Goal: Transaction & Acquisition: Obtain resource

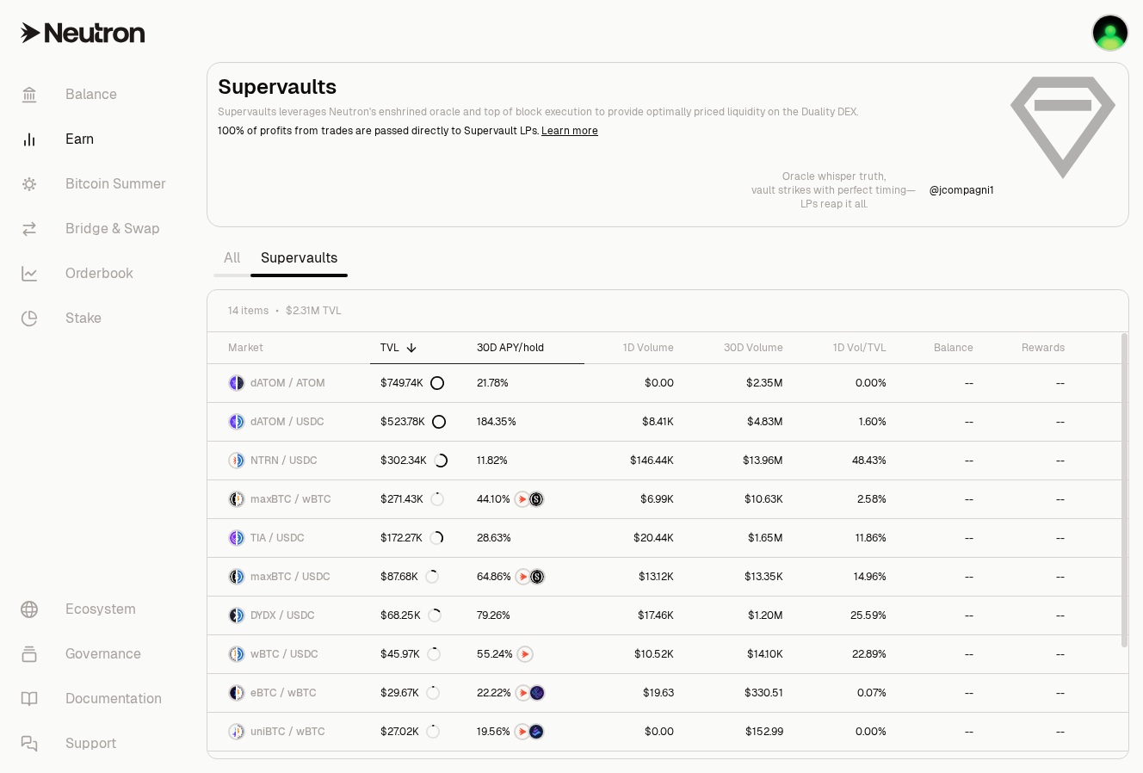
click at [516, 341] on div "30D APY/hold" at bounding box center [525, 348] width 97 height 14
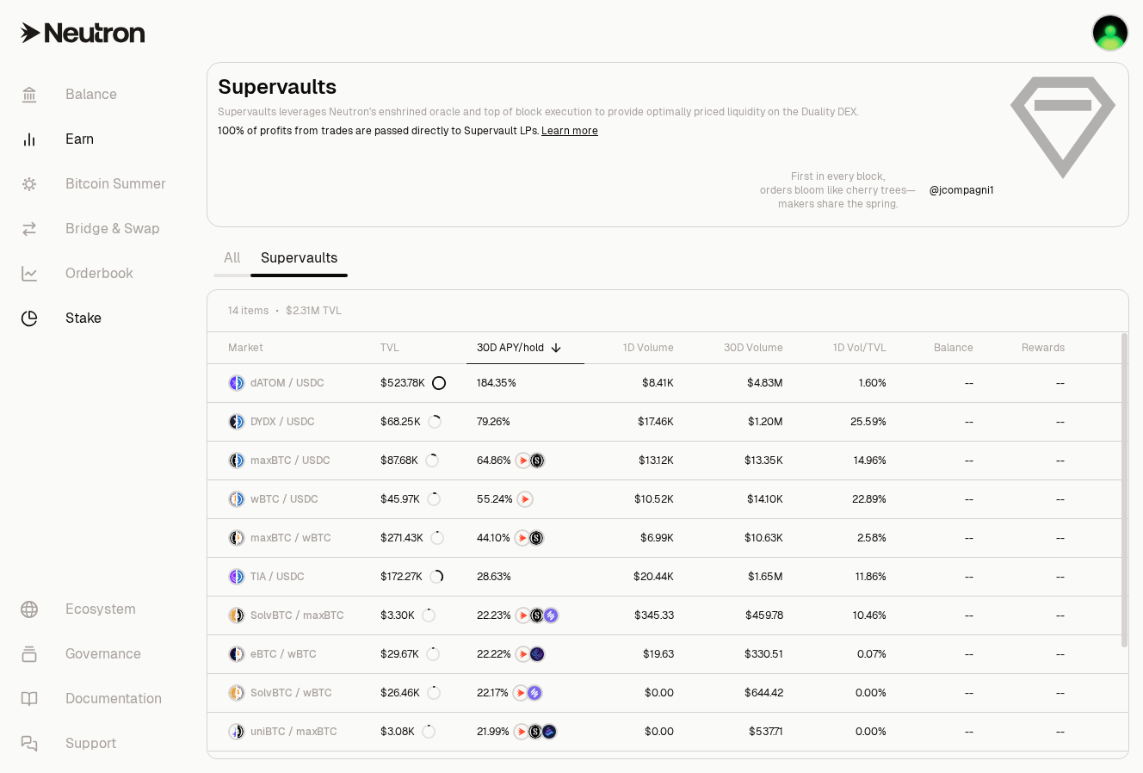
click at [64, 324] on link "Stake" at bounding box center [96, 318] width 179 height 45
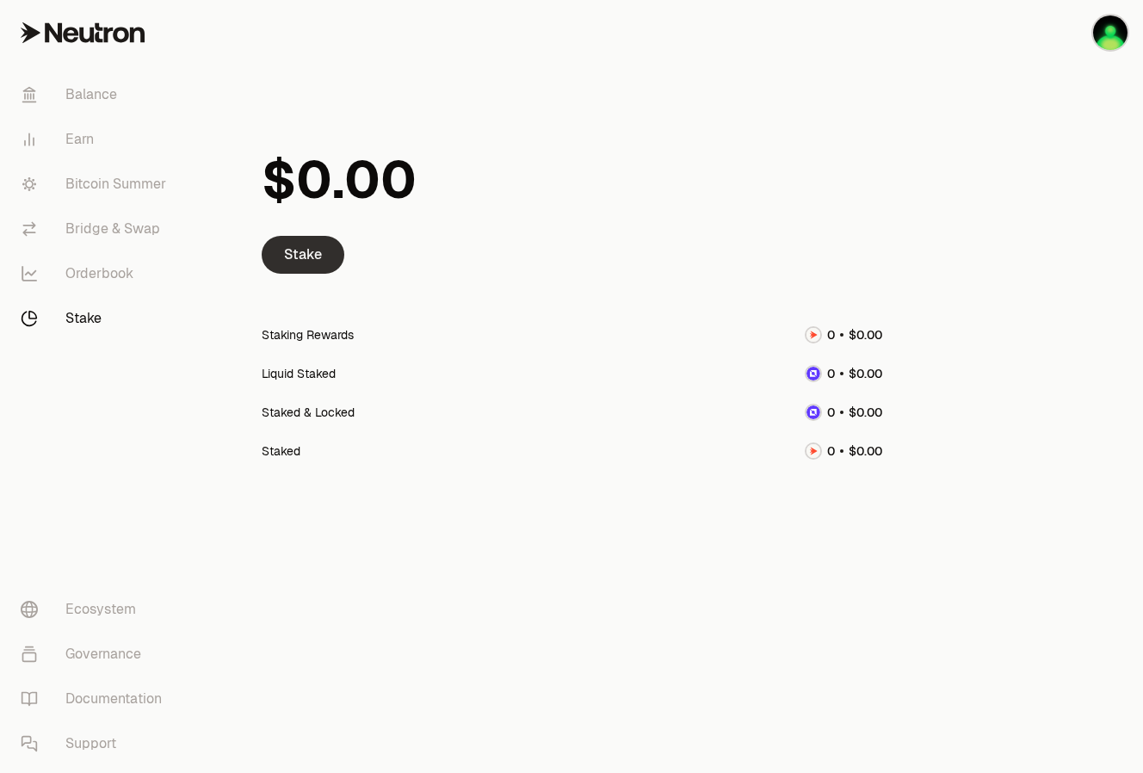
click at [312, 261] on link "Stake" at bounding box center [303, 255] width 83 height 38
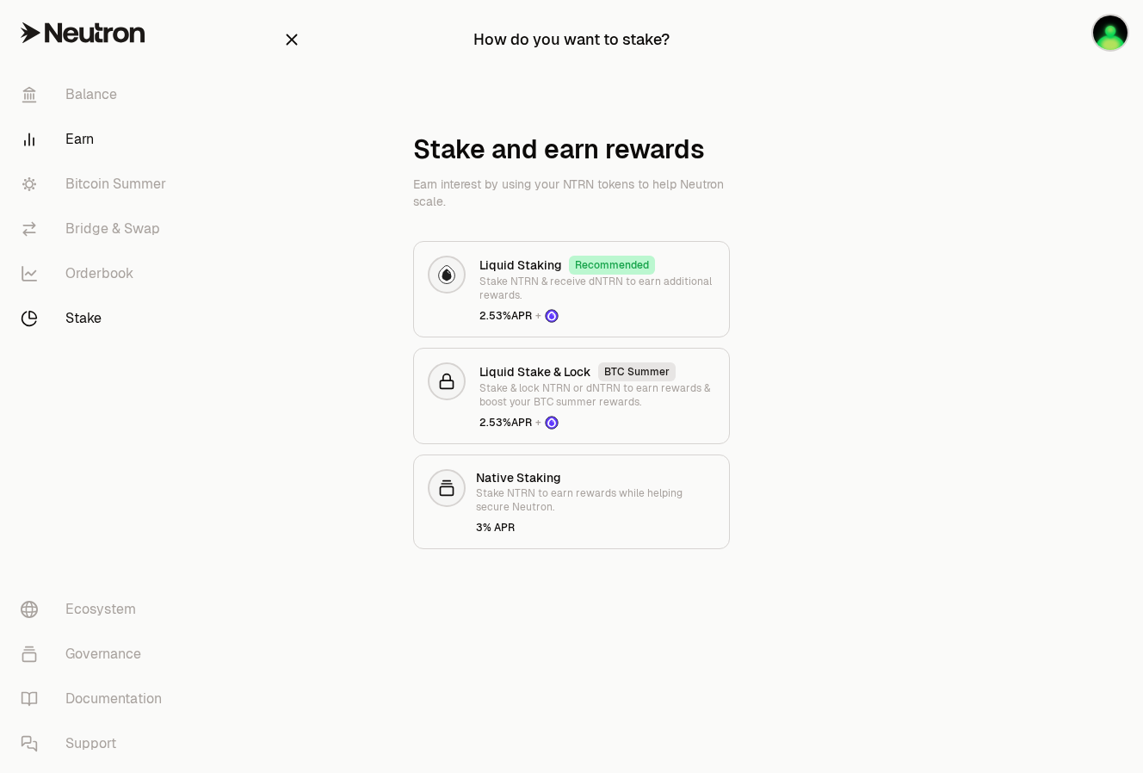
click at [90, 147] on link "Earn" at bounding box center [96, 139] width 179 height 45
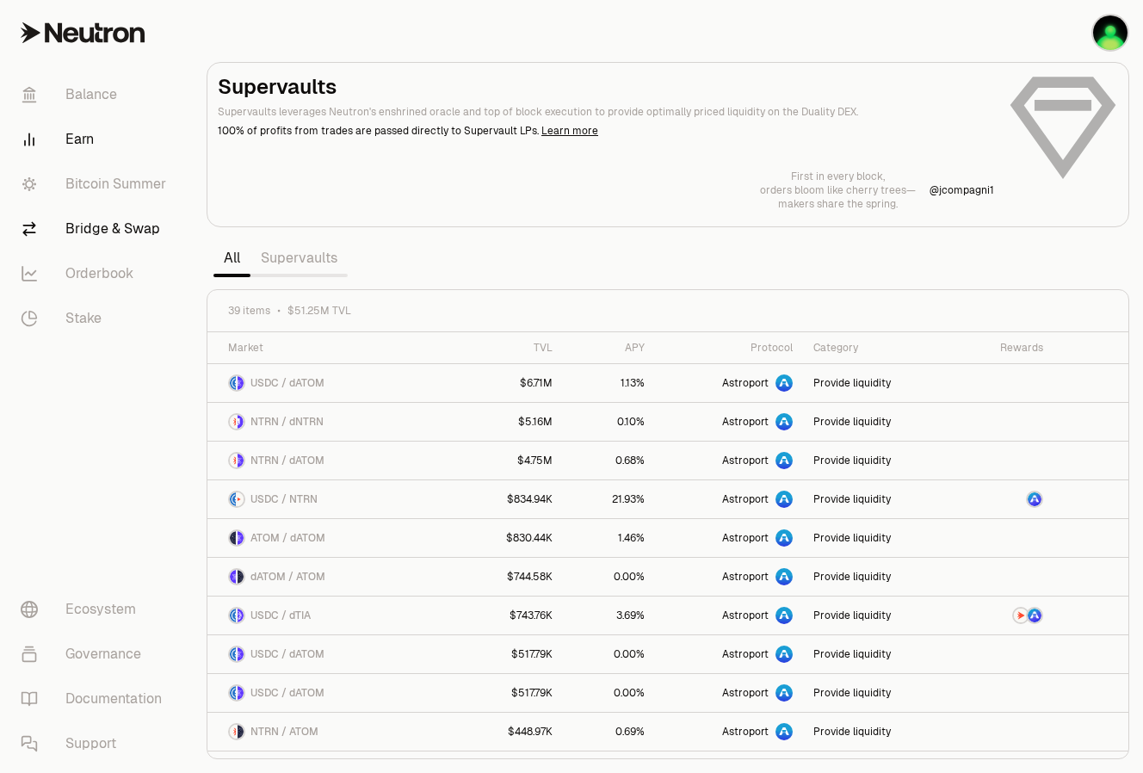
click at [124, 237] on link "Bridge & Swap" at bounding box center [96, 229] width 179 height 45
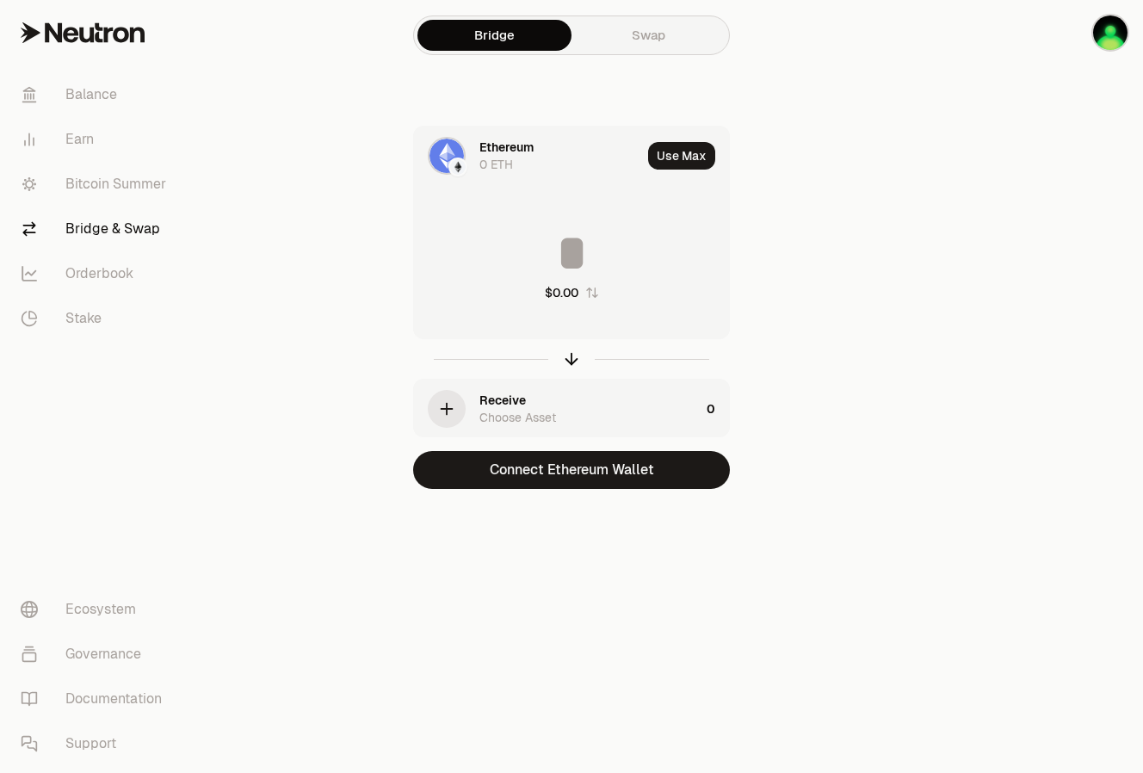
click at [495, 164] on div "0 ETH" at bounding box center [496, 164] width 34 height 17
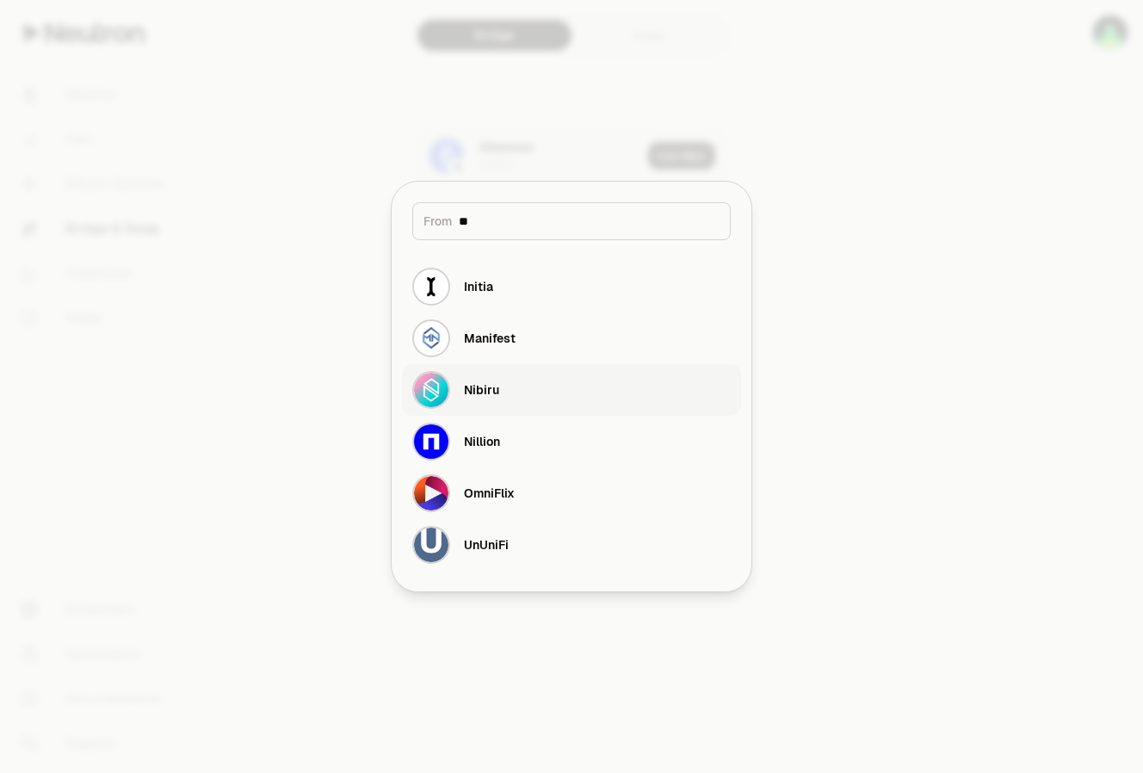
type input "**"
click at [493, 392] on div "Nibiru" at bounding box center [481, 389] width 35 height 17
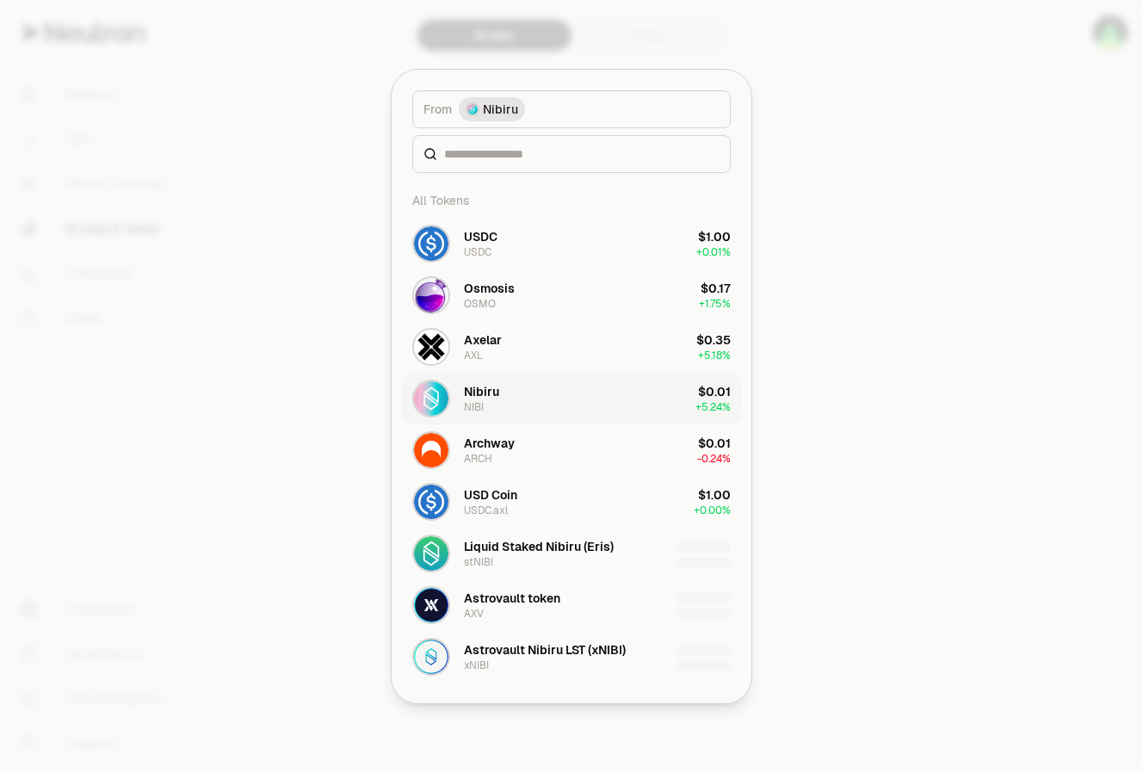
click at [480, 402] on div "NIBI" at bounding box center [474, 407] width 20 height 14
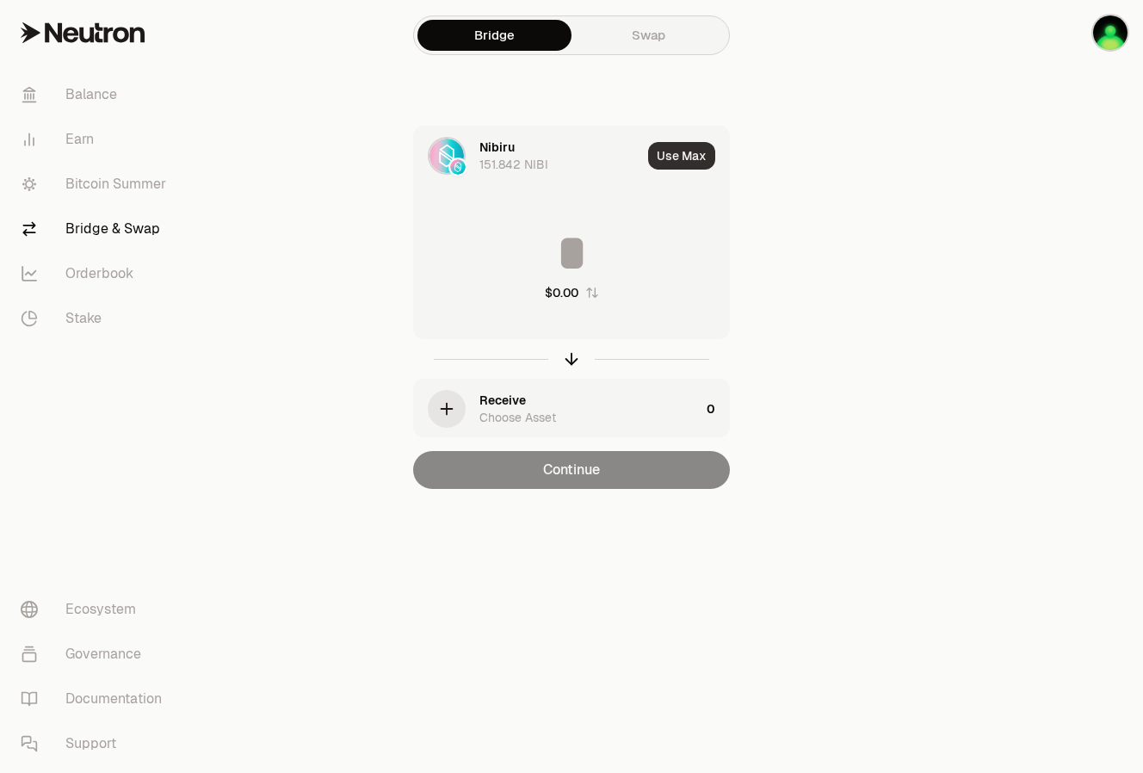
click at [690, 162] on button "Use Max" at bounding box center [681, 156] width 67 height 28
type input "**********"
click at [644, 419] on div "Receive Choose Asset" at bounding box center [589, 409] width 220 height 34
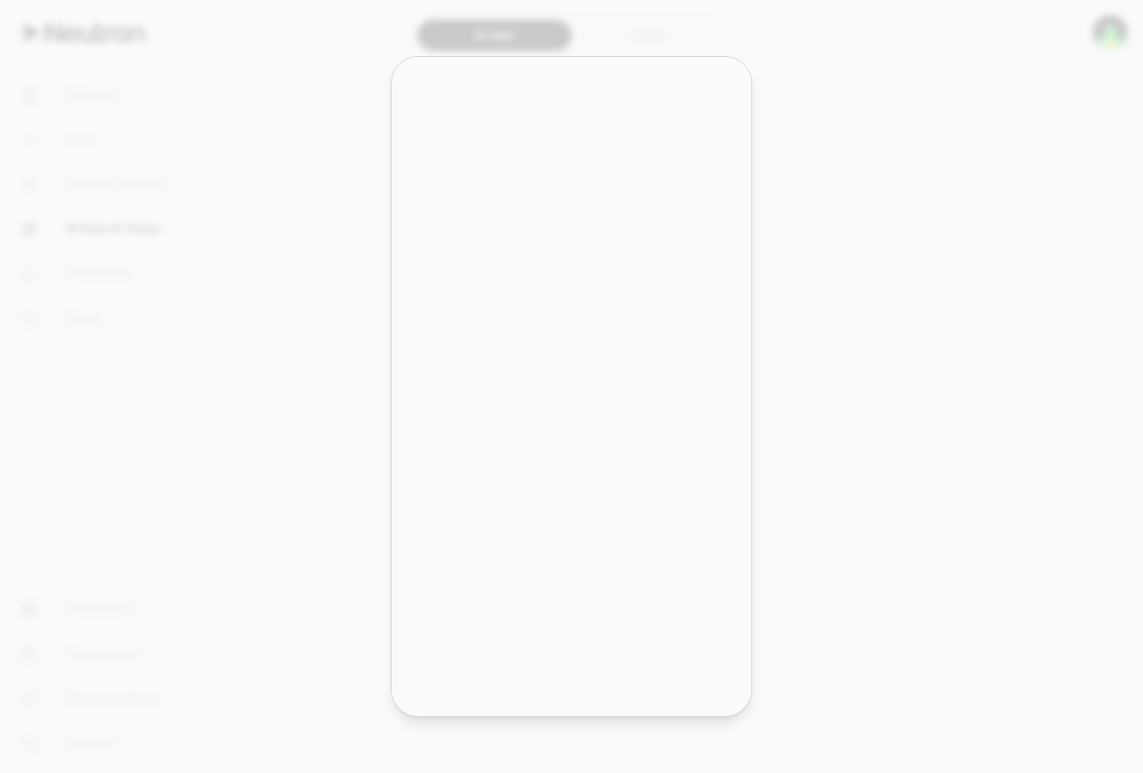
click at [446, 414] on body "**********" at bounding box center [571, 420] width 1143 height 841
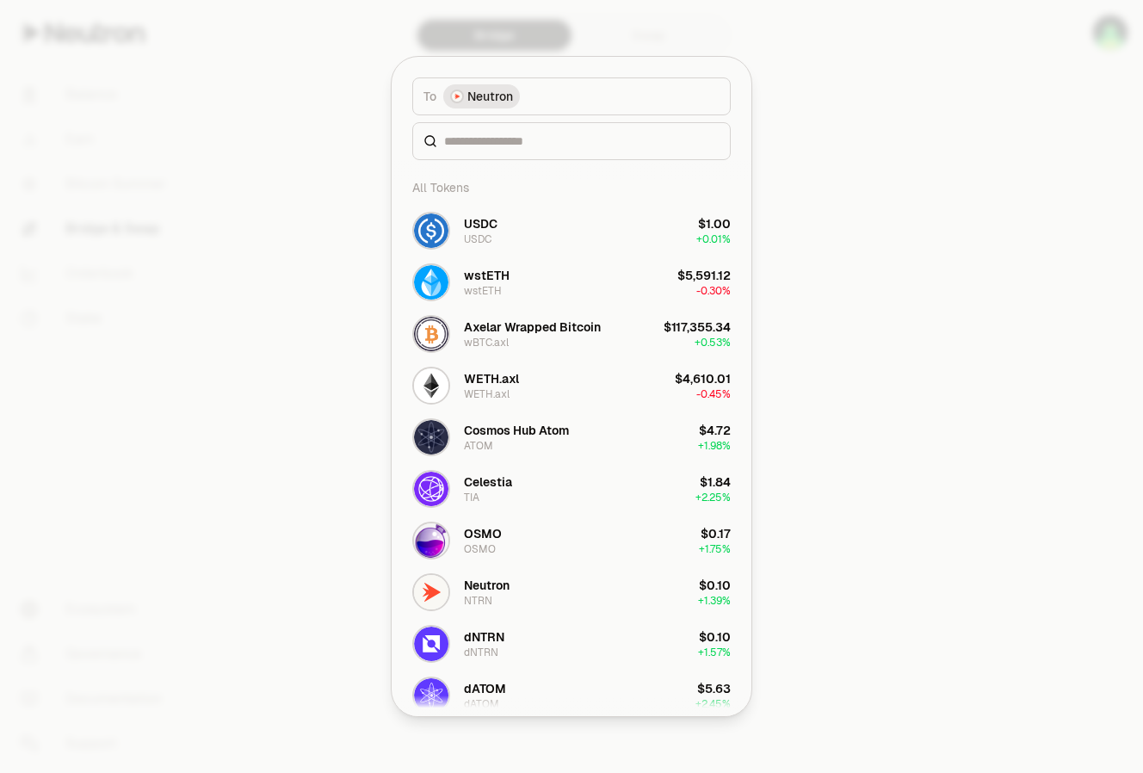
click at [506, 331] on div "Axelar Wrapped Bitcoin" at bounding box center [532, 326] width 137 height 17
click at [531, 139] on input at bounding box center [581, 141] width 275 height 17
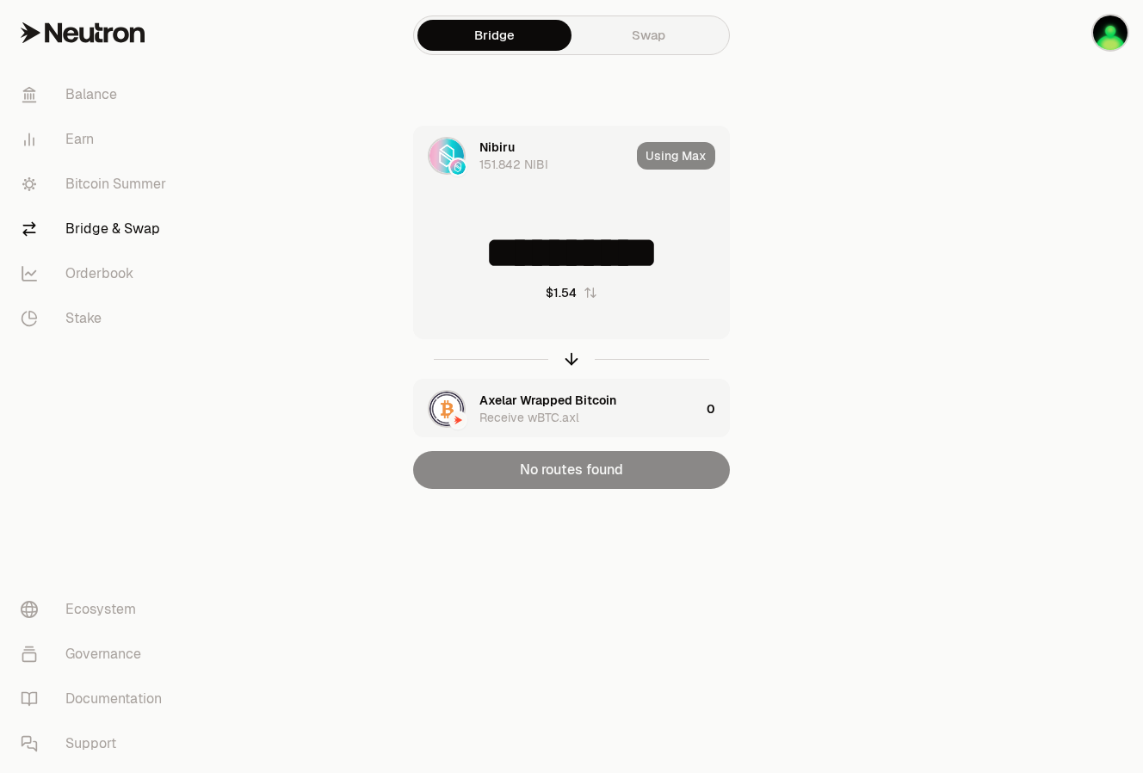
click at [623, 411] on div "Axelar Wrapped Bitcoin Receive wBTC.axl" at bounding box center [589, 409] width 220 height 34
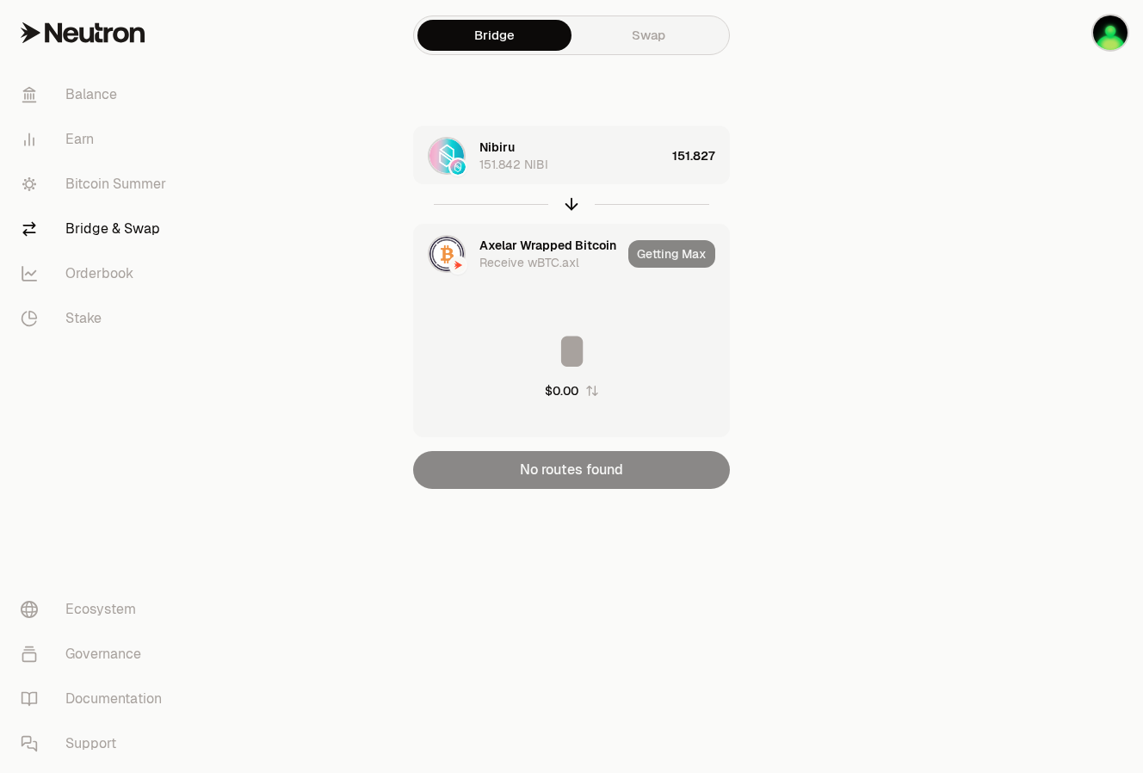
click at [534, 254] on div "Receive wBTC.axl" at bounding box center [529, 262] width 100 height 17
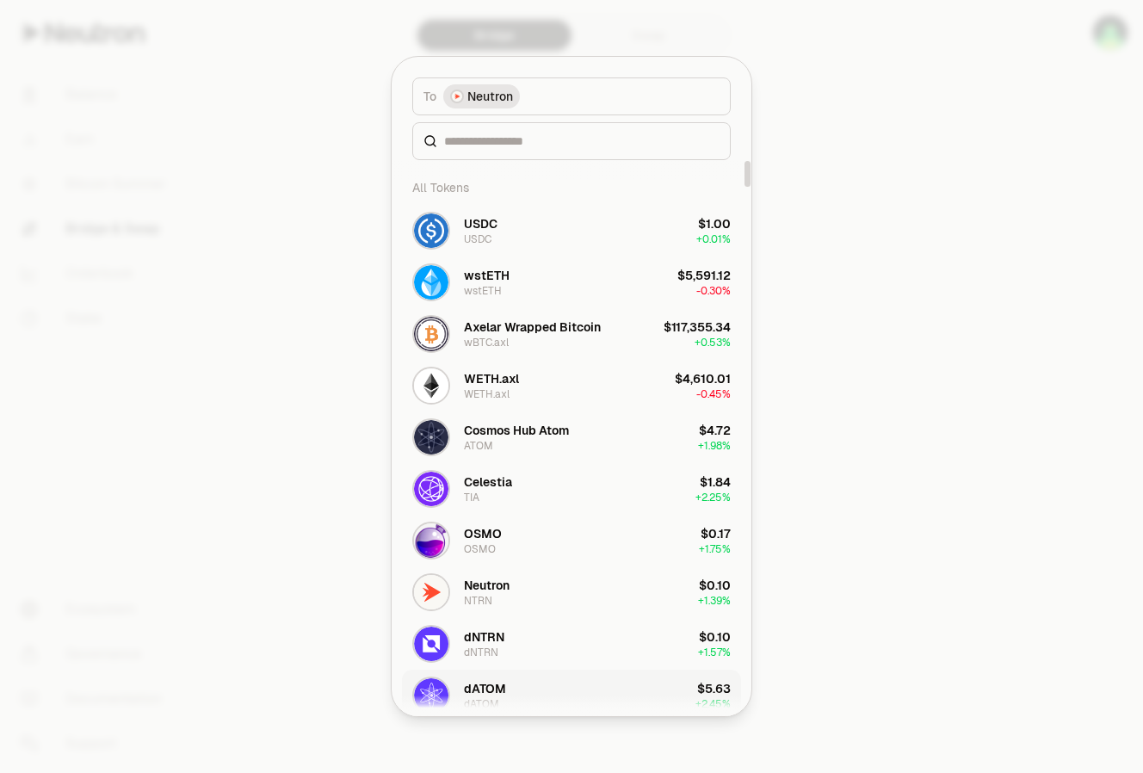
click at [492, 689] on div "dATOM" at bounding box center [485, 688] width 42 height 17
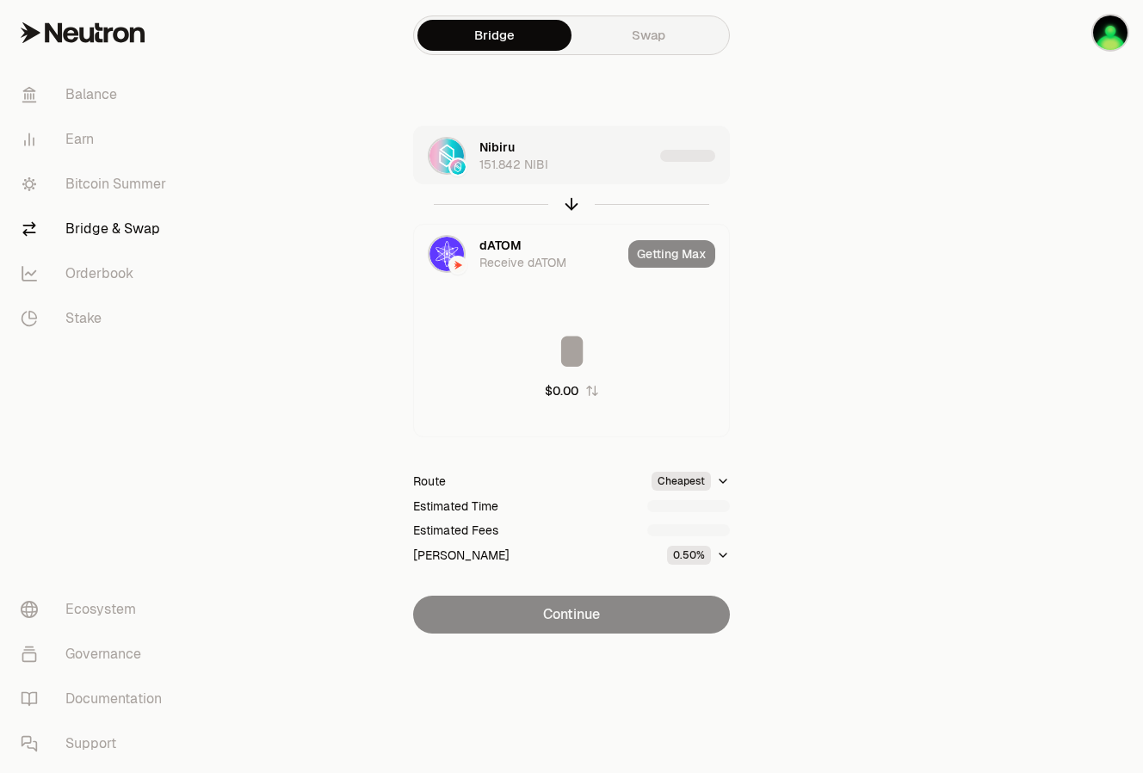
type input "********"
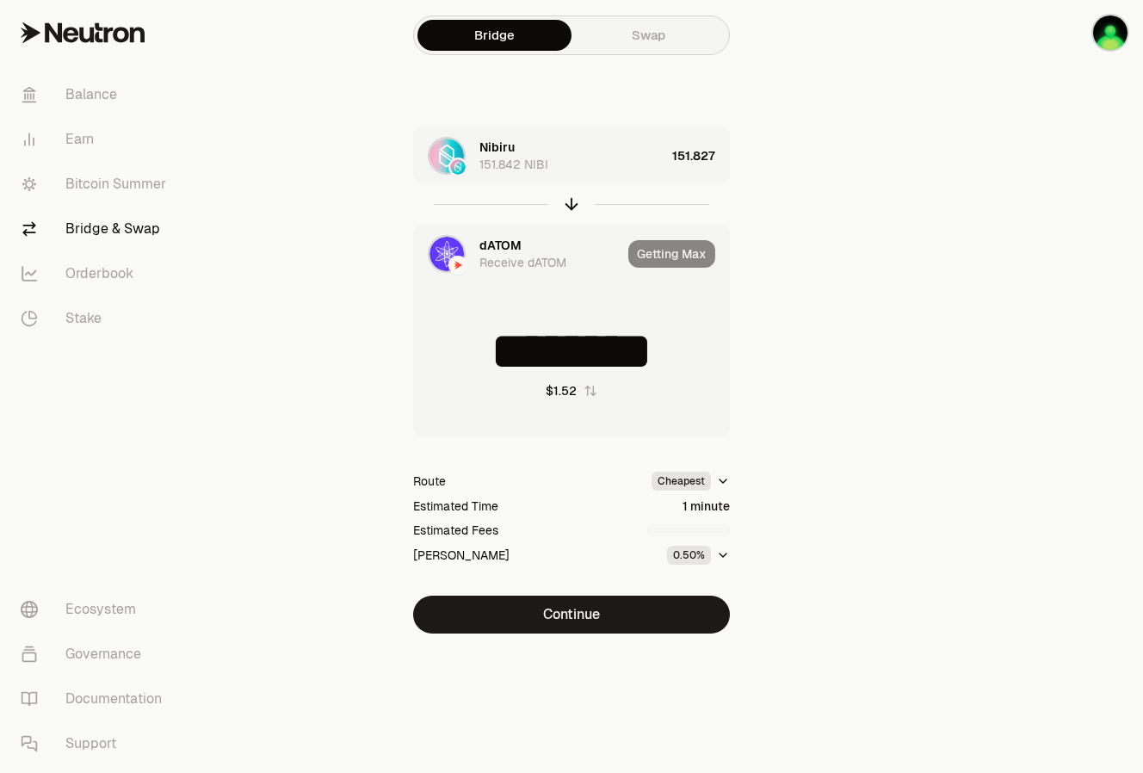
click at [683, 260] on div "Getting Max" at bounding box center [678, 254] width 101 height 59
click at [76, 145] on link "Earn" at bounding box center [96, 139] width 179 height 45
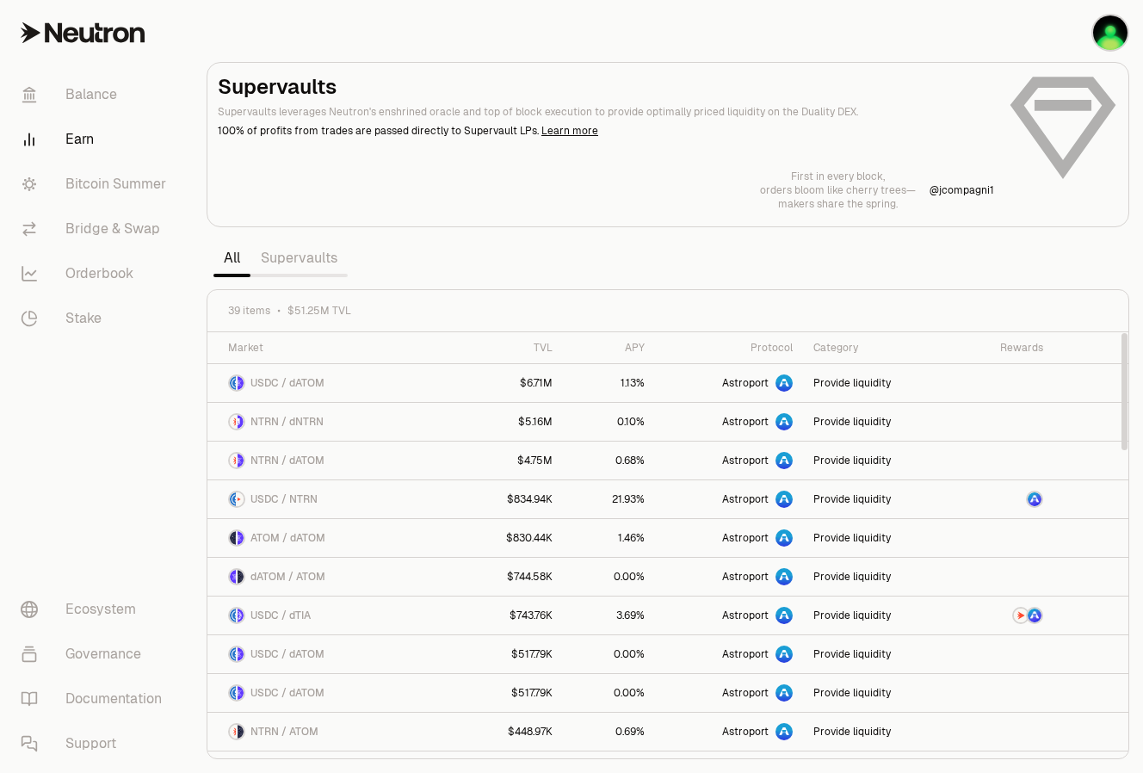
click at [325, 250] on link "Supervaults" at bounding box center [298, 258] width 97 height 34
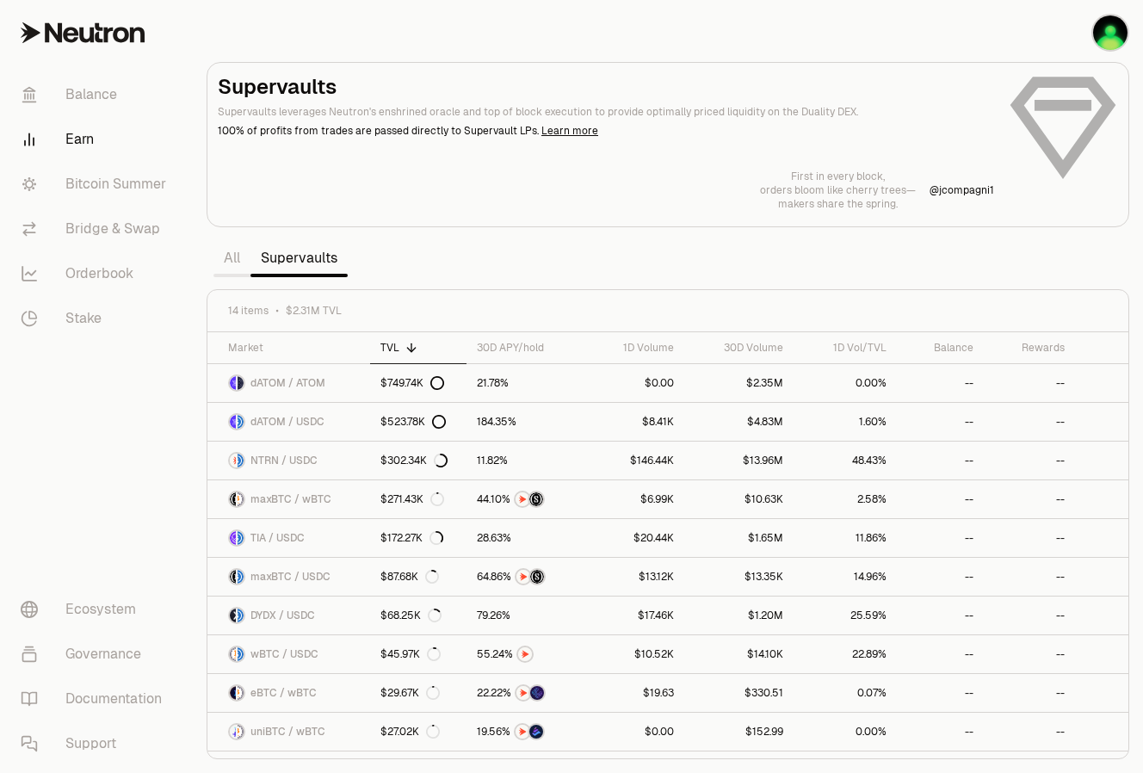
click at [239, 263] on link "All" at bounding box center [231, 258] width 37 height 34
